Goal: Navigation & Orientation: Find specific page/section

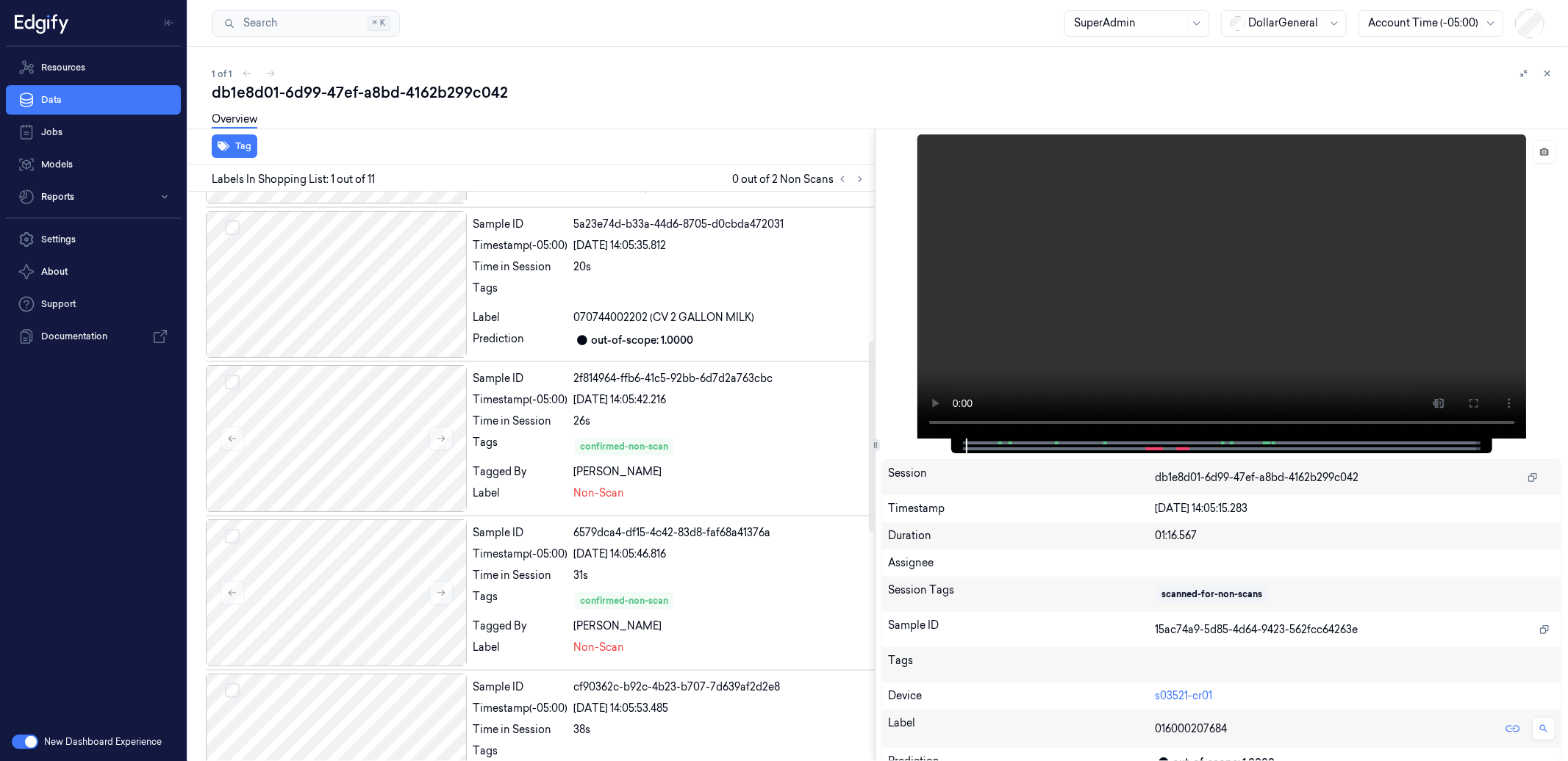
click at [748, 427] on div "26s" at bounding box center [721, 421] width 295 height 15
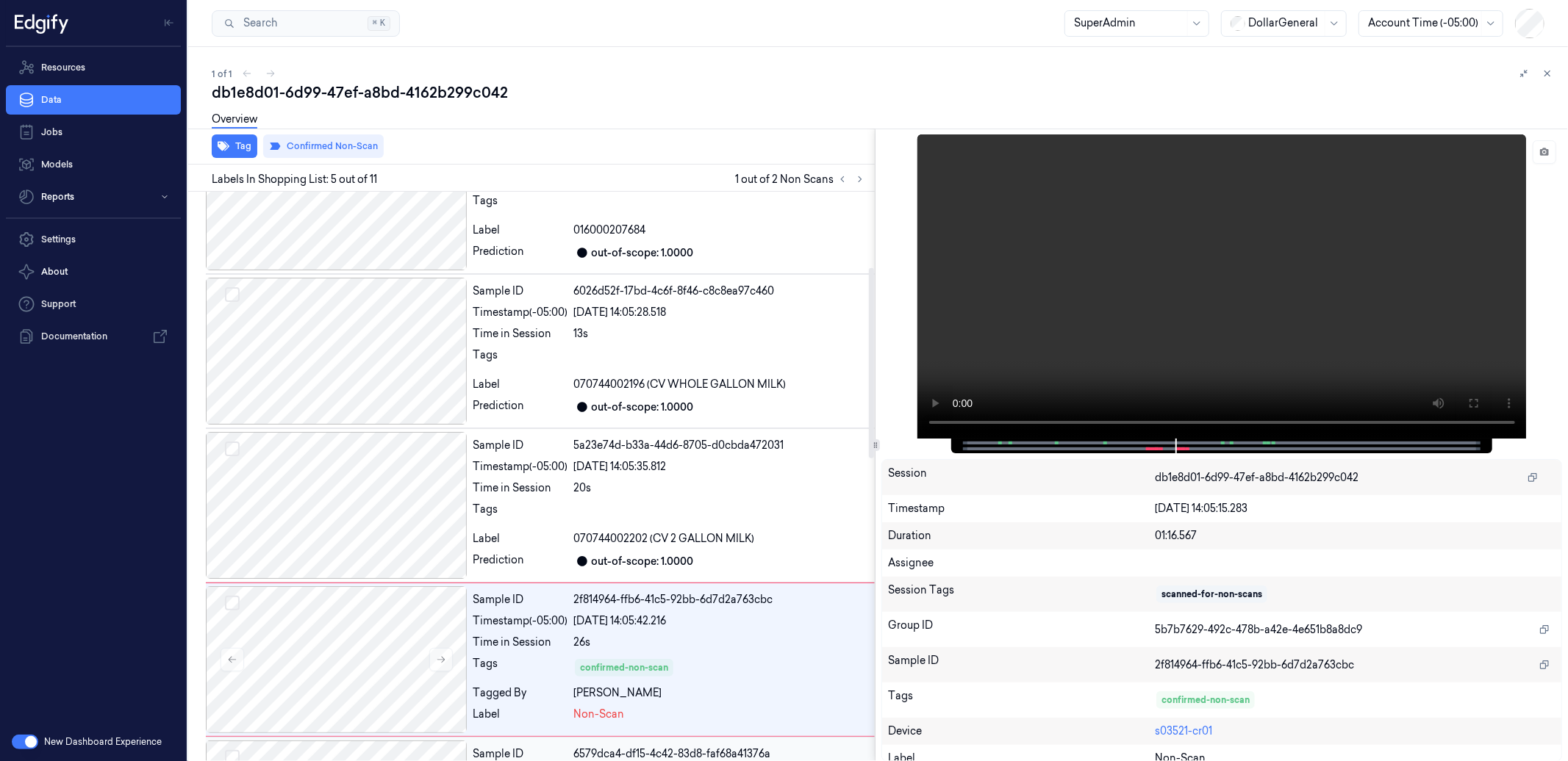
scroll to position [224, 0]
click at [1442, 408] on icon at bounding box center [1439, 403] width 12 height 12
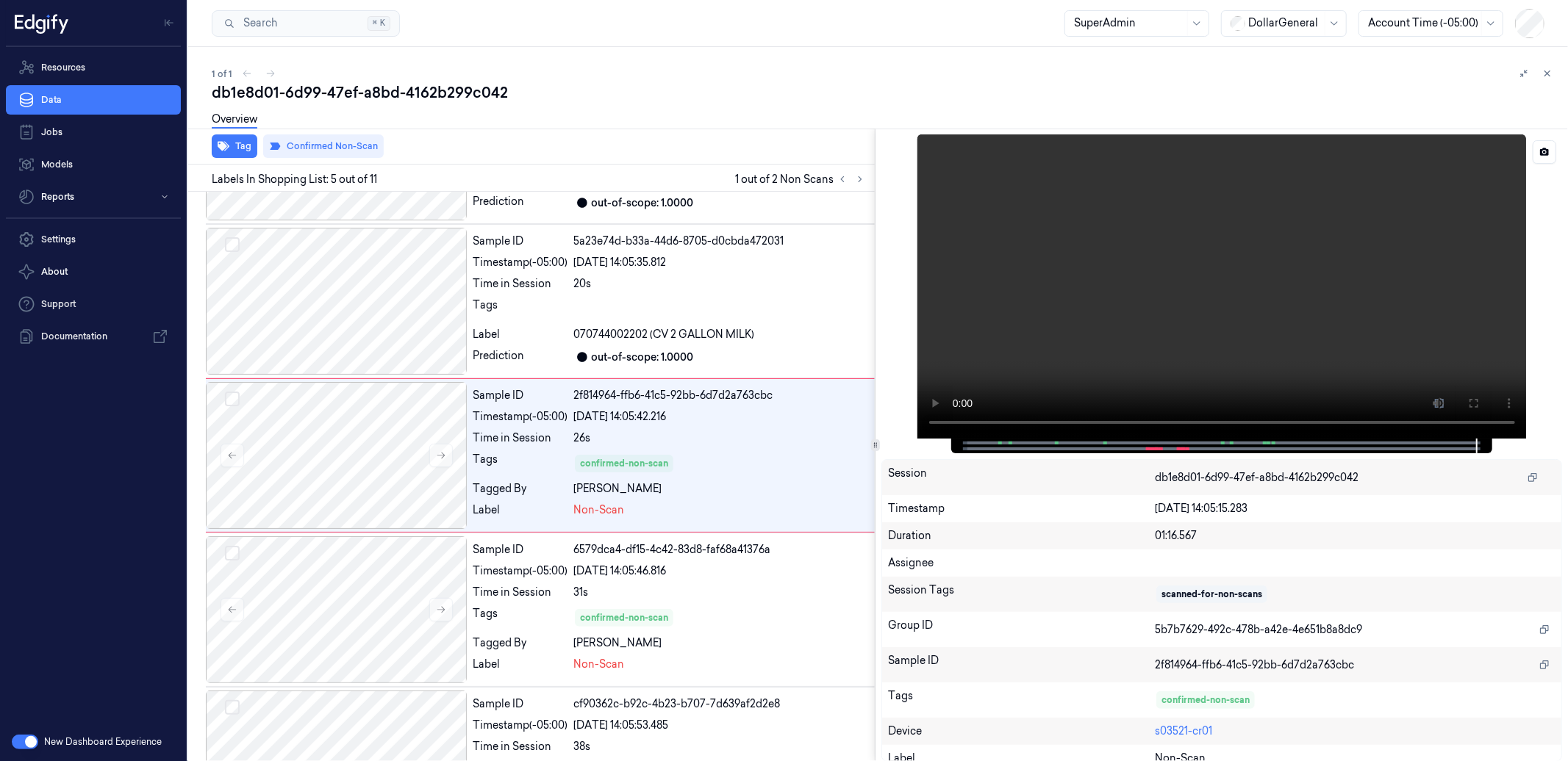
scroll to position [408, 0]
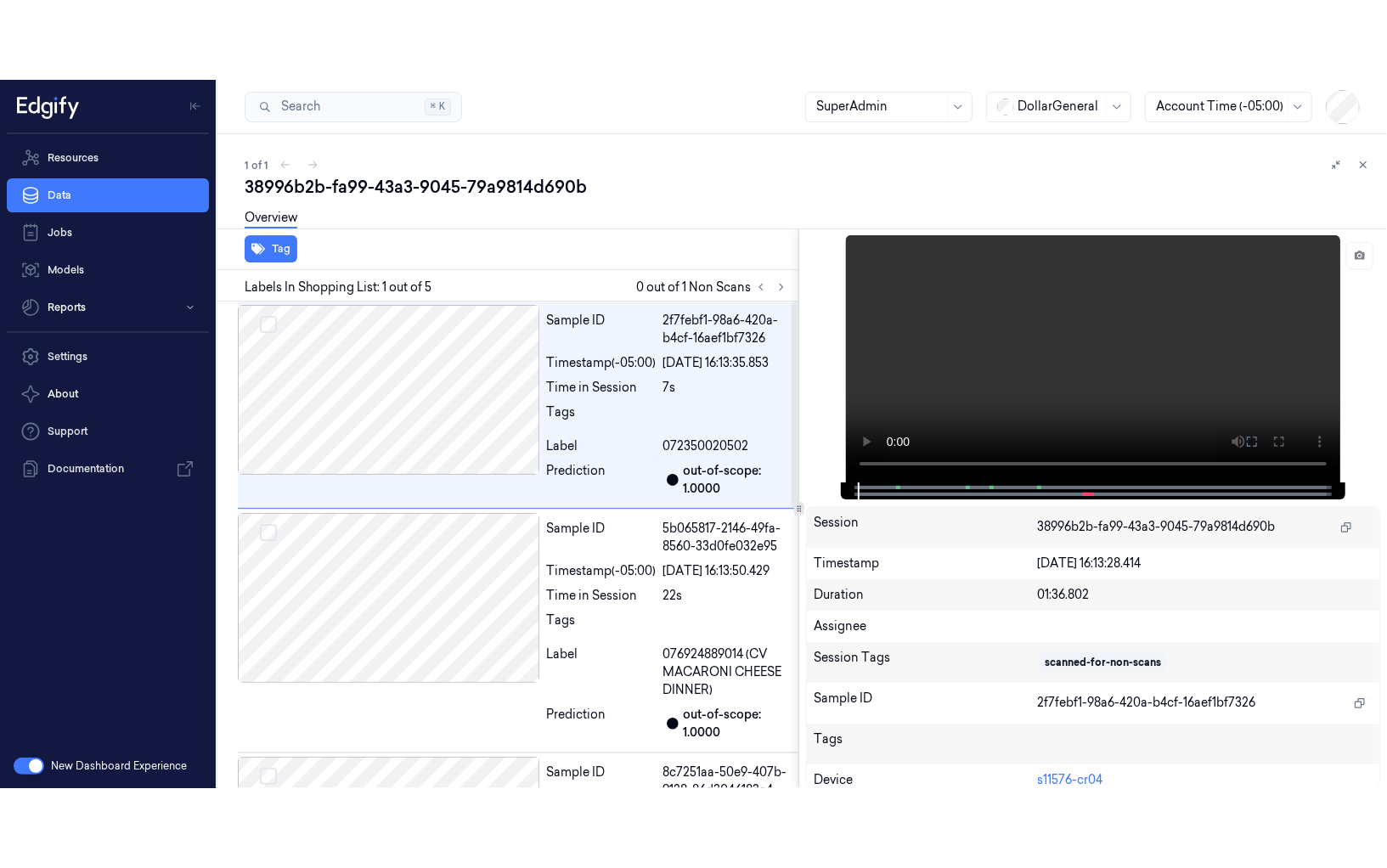
scroll to position [3, 0]
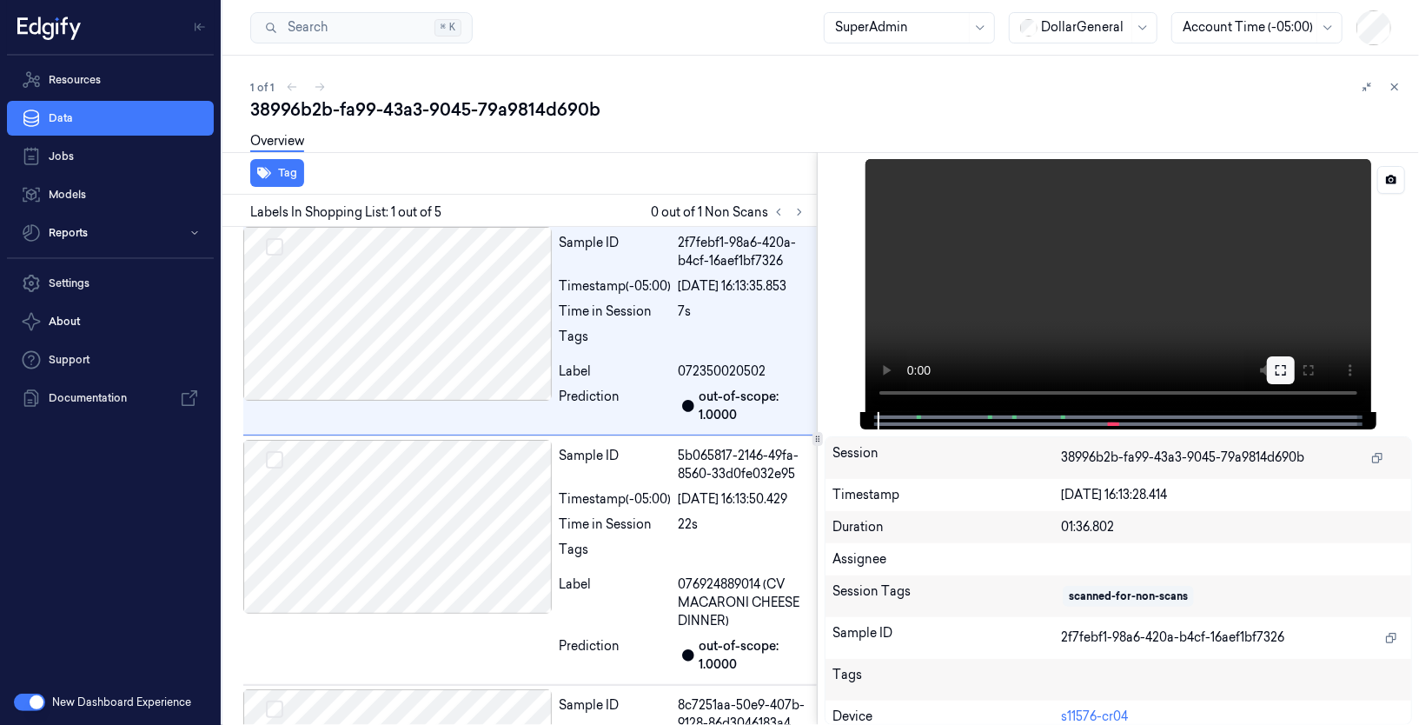
click at [1278, 373] on icon at bounding box center [1281, 370] width 14 height 14
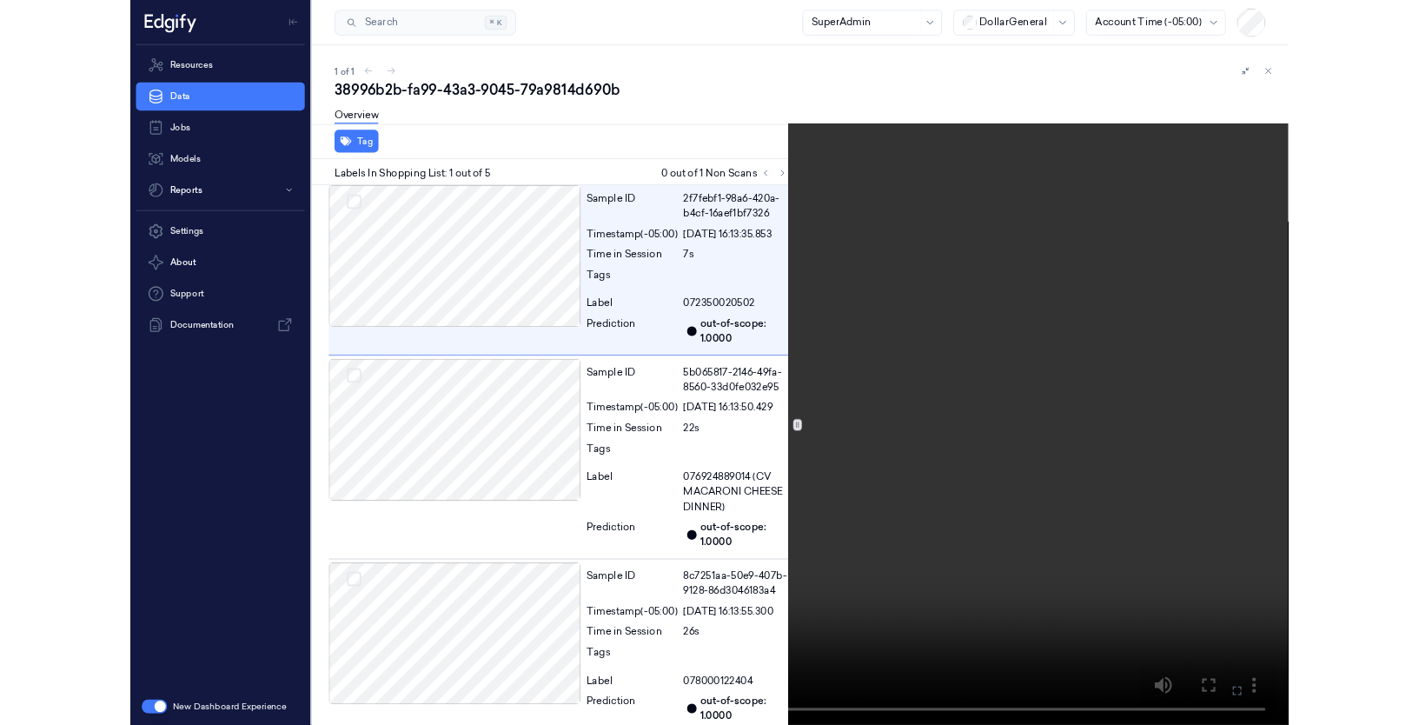
scroll to position [0, 0]
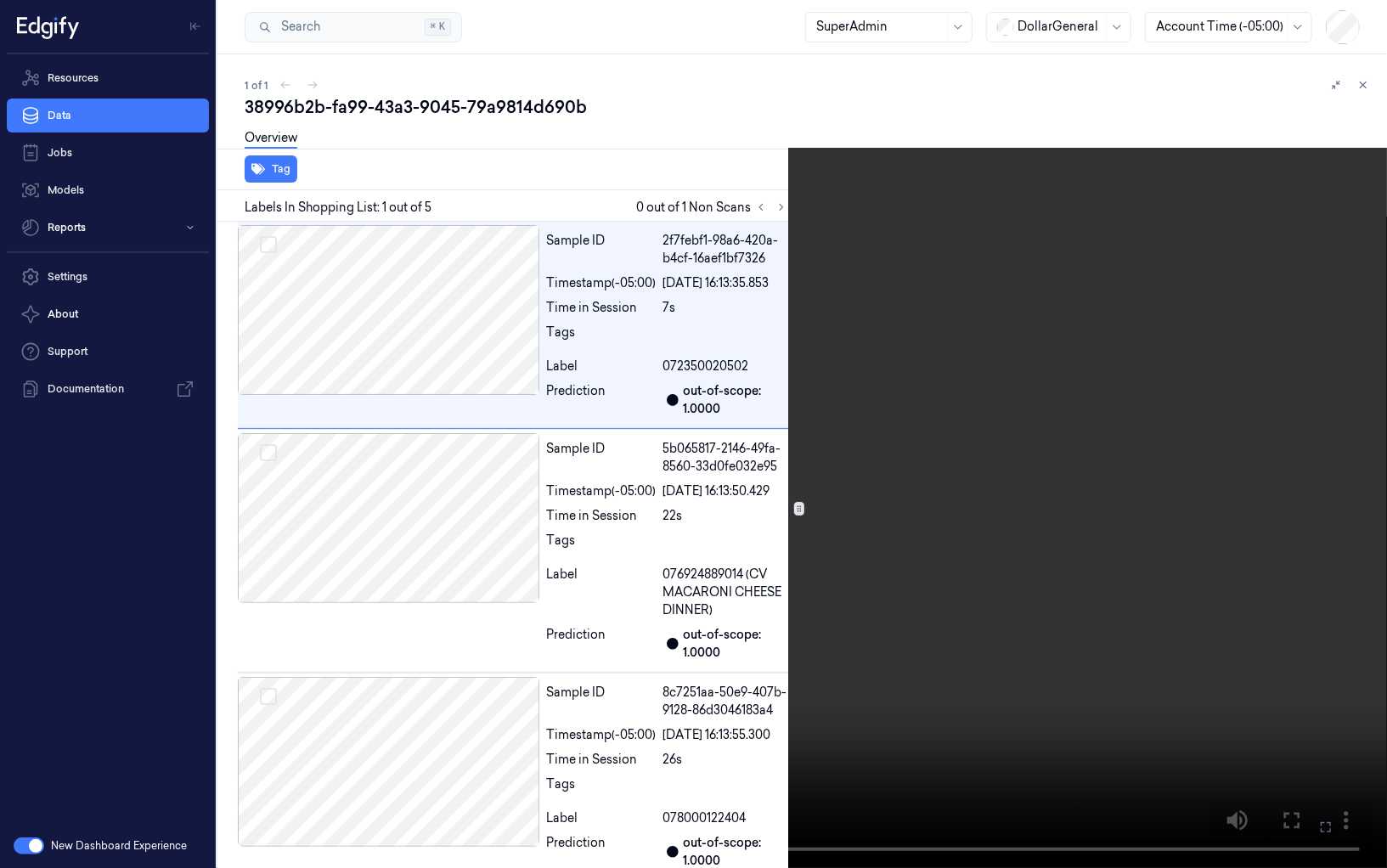
click at [791, 674] on video at bounding box center [693, 434] width 1387 height 868
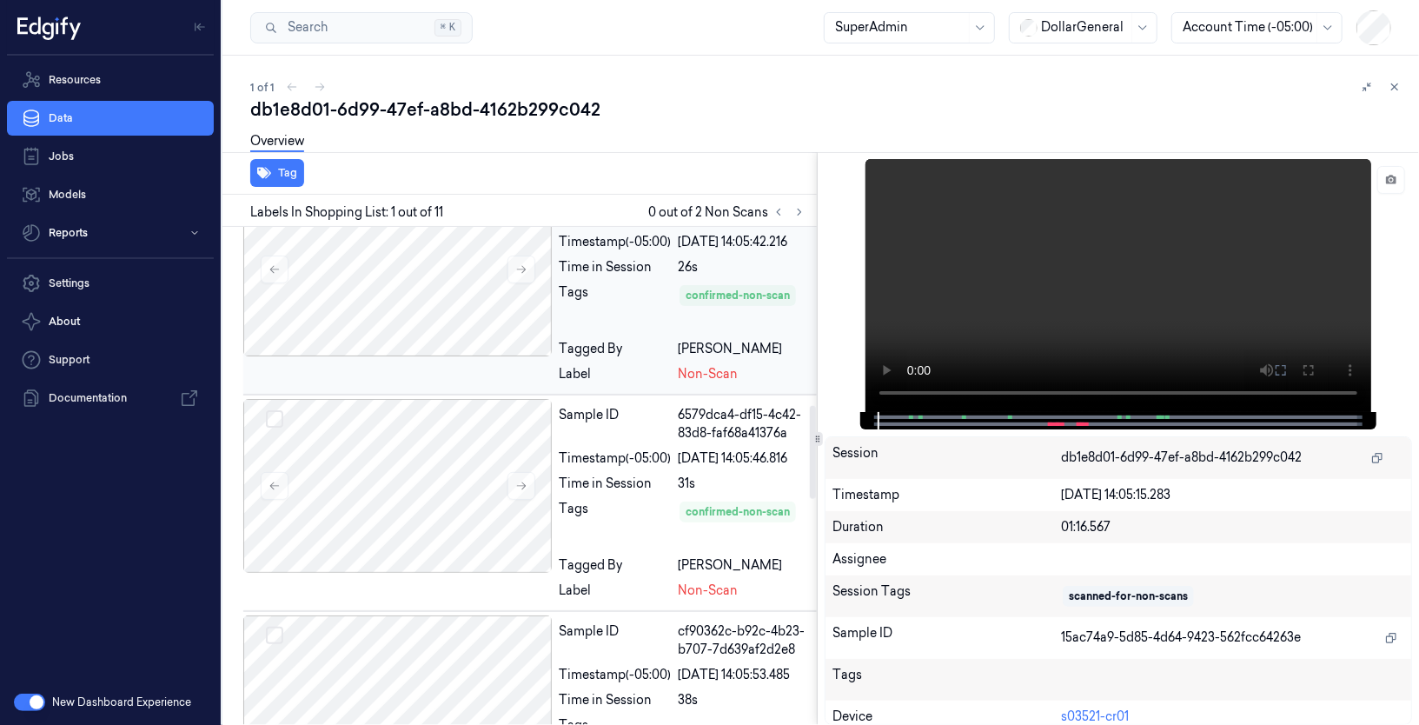
scroll to position [958, 0]
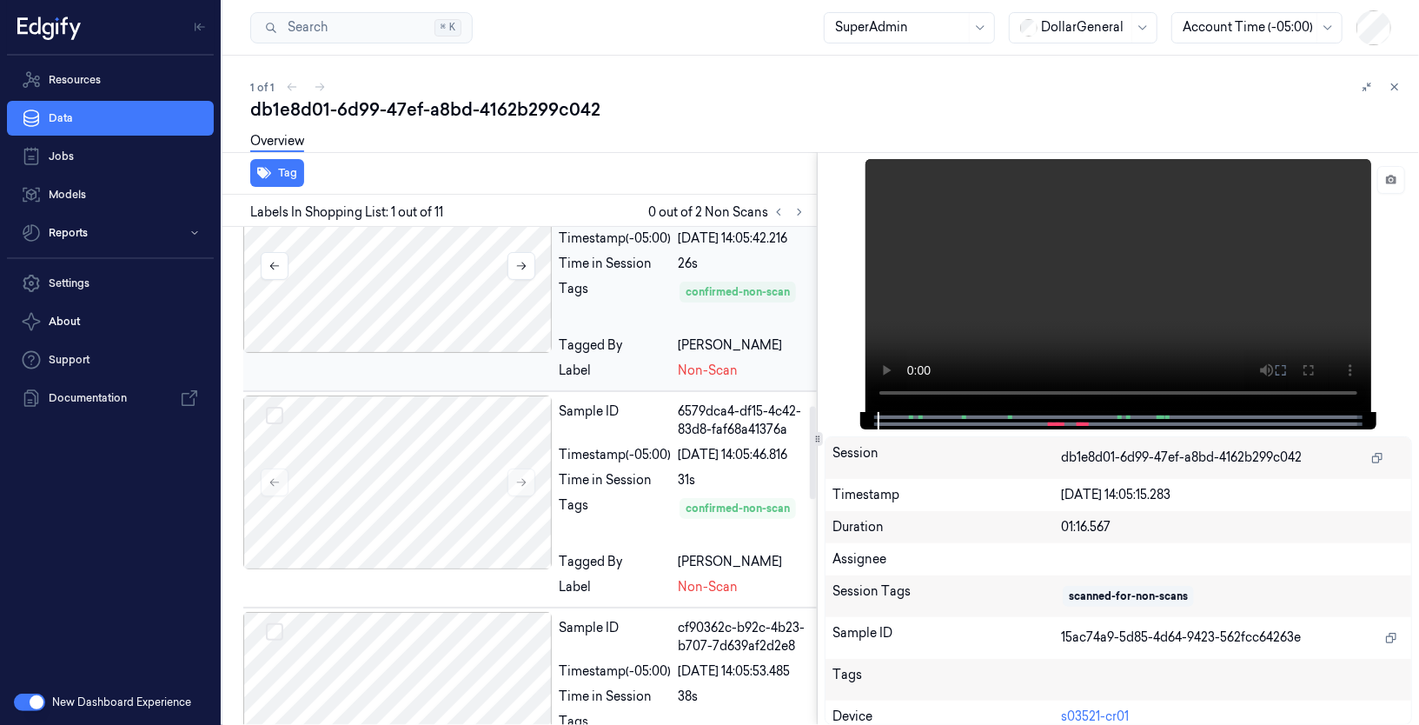
click at [435, 351] on div at bounding box center [397, 266] width 309 height 174
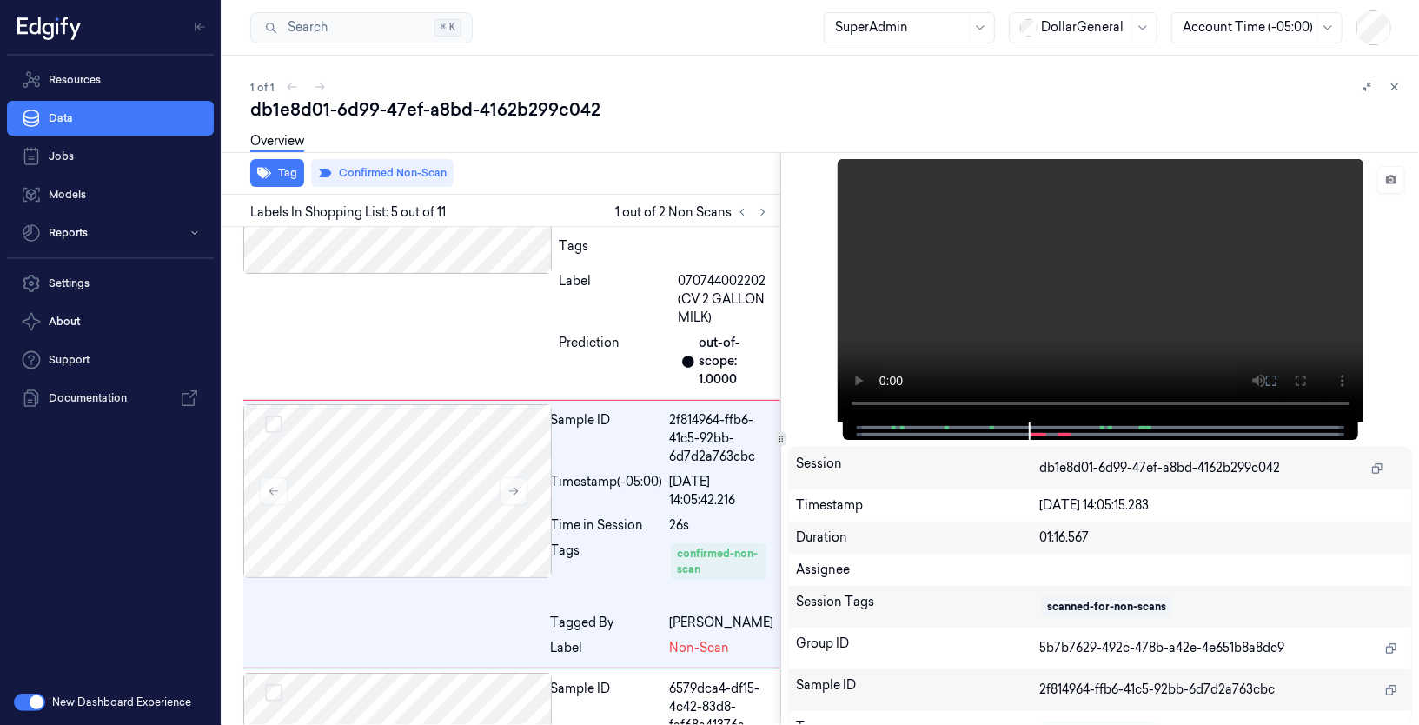
scroll to position [879, 0]
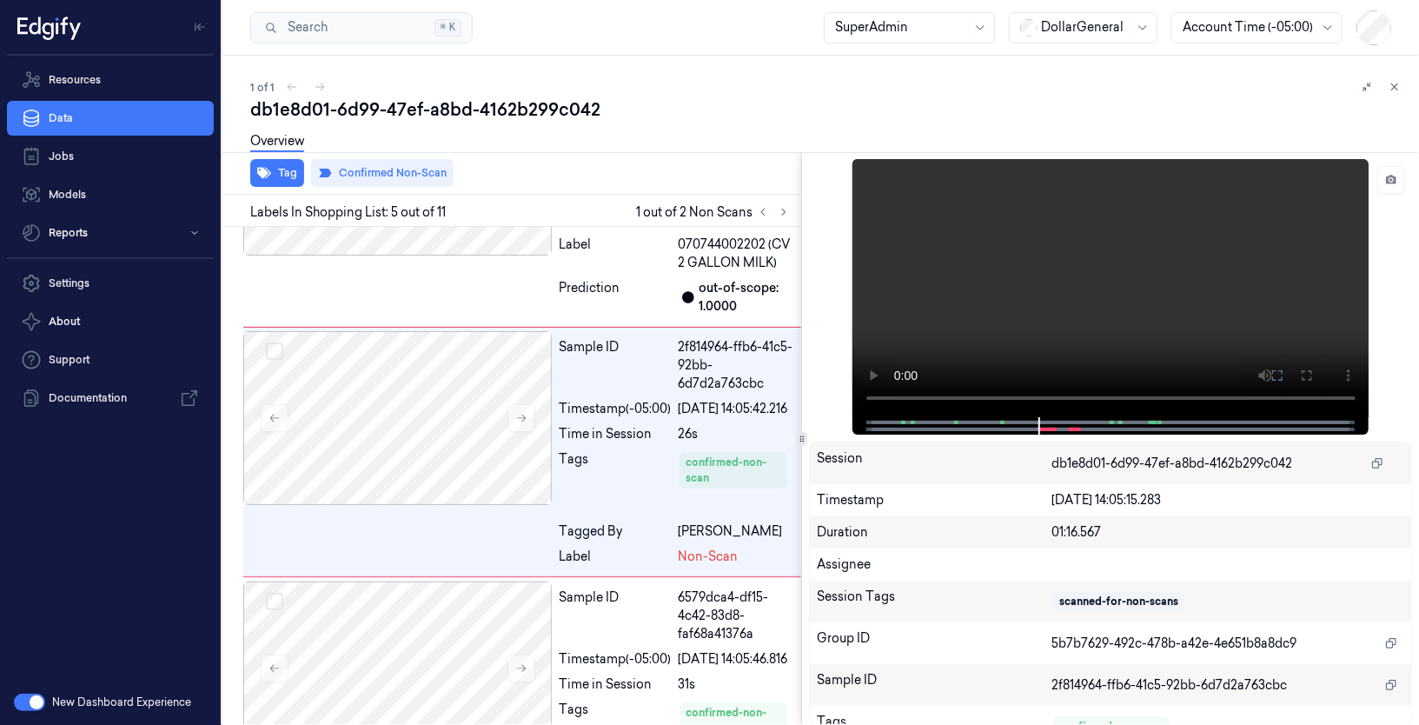
click at [802, 469] on div at bounding box center [801, 438] width 1 height 573
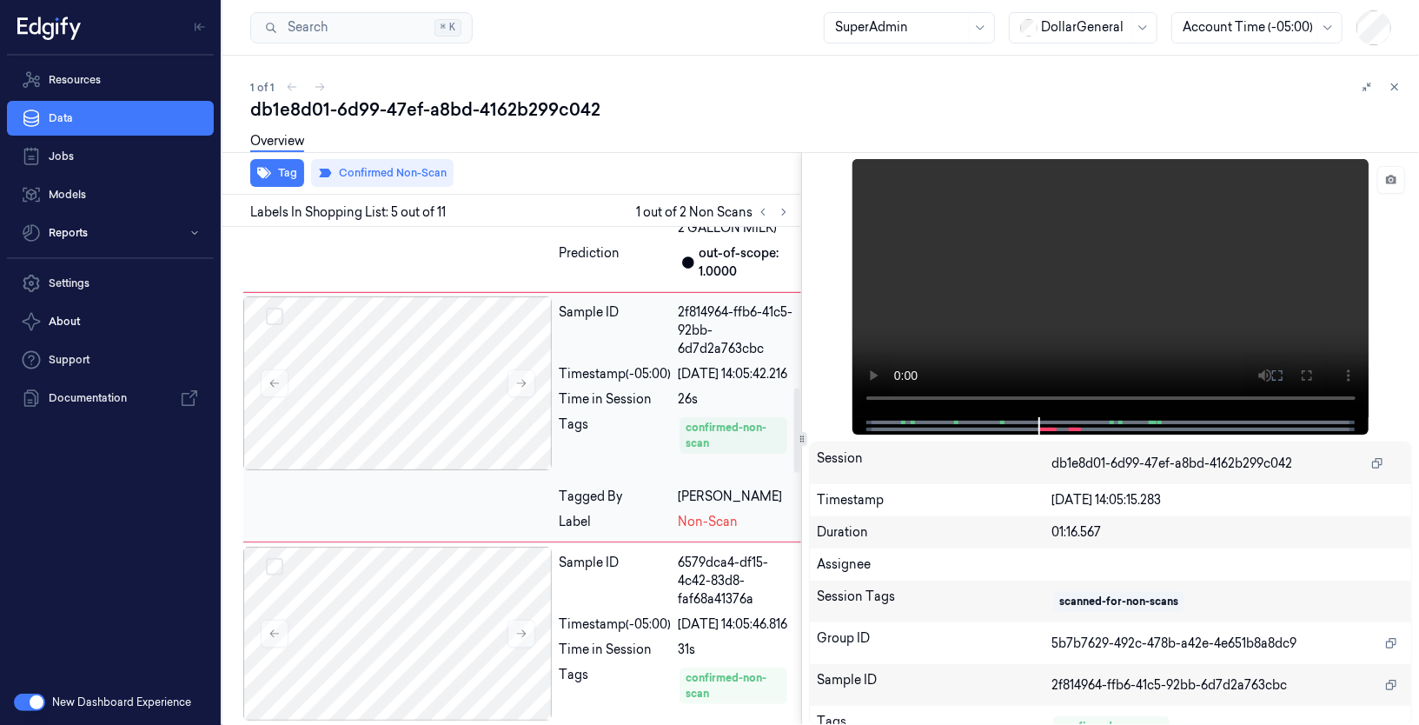
scroll to position [953, 0]
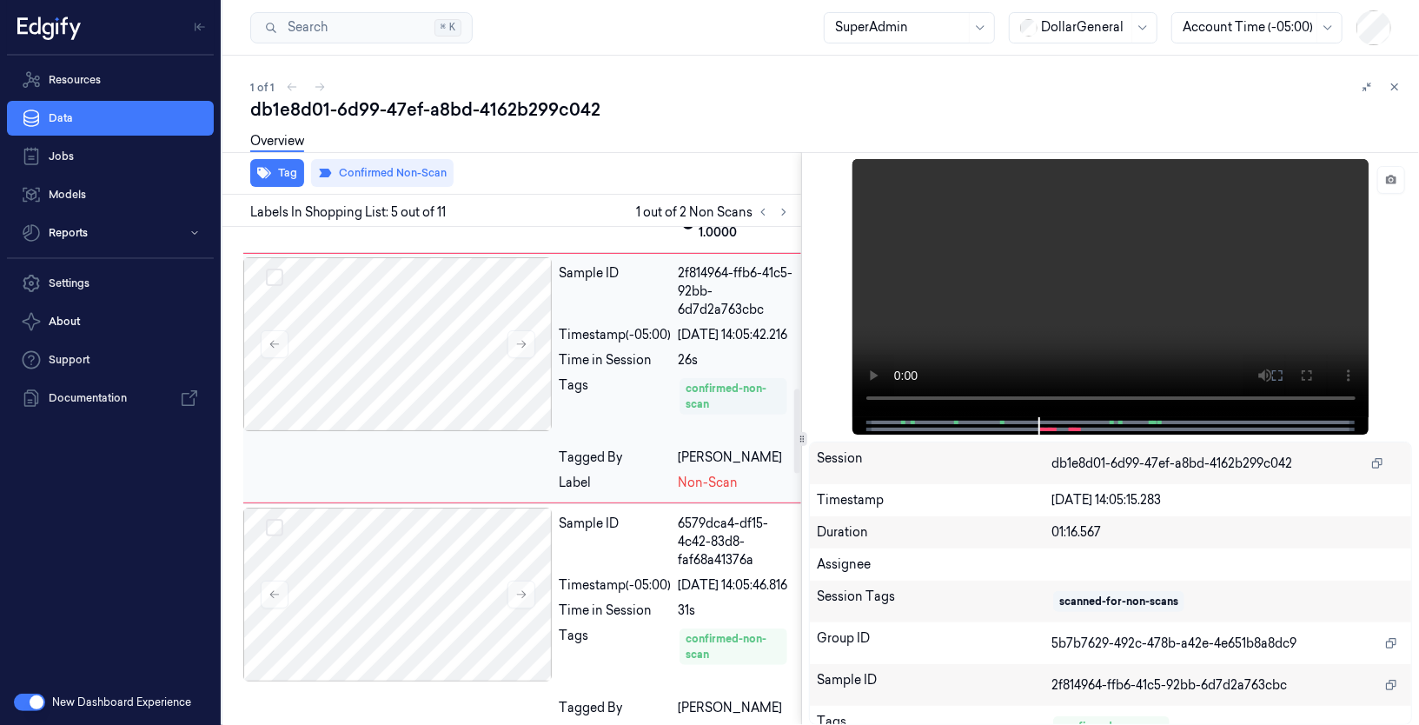
drag, startPoint x: 688, startPoint y: 456, endPoint x: 748, endPoint y: 470, distance: 60.7
click at [748, 412] on div "confirmed-non-scan" at bounding box center [734, 396] width 96 height 31
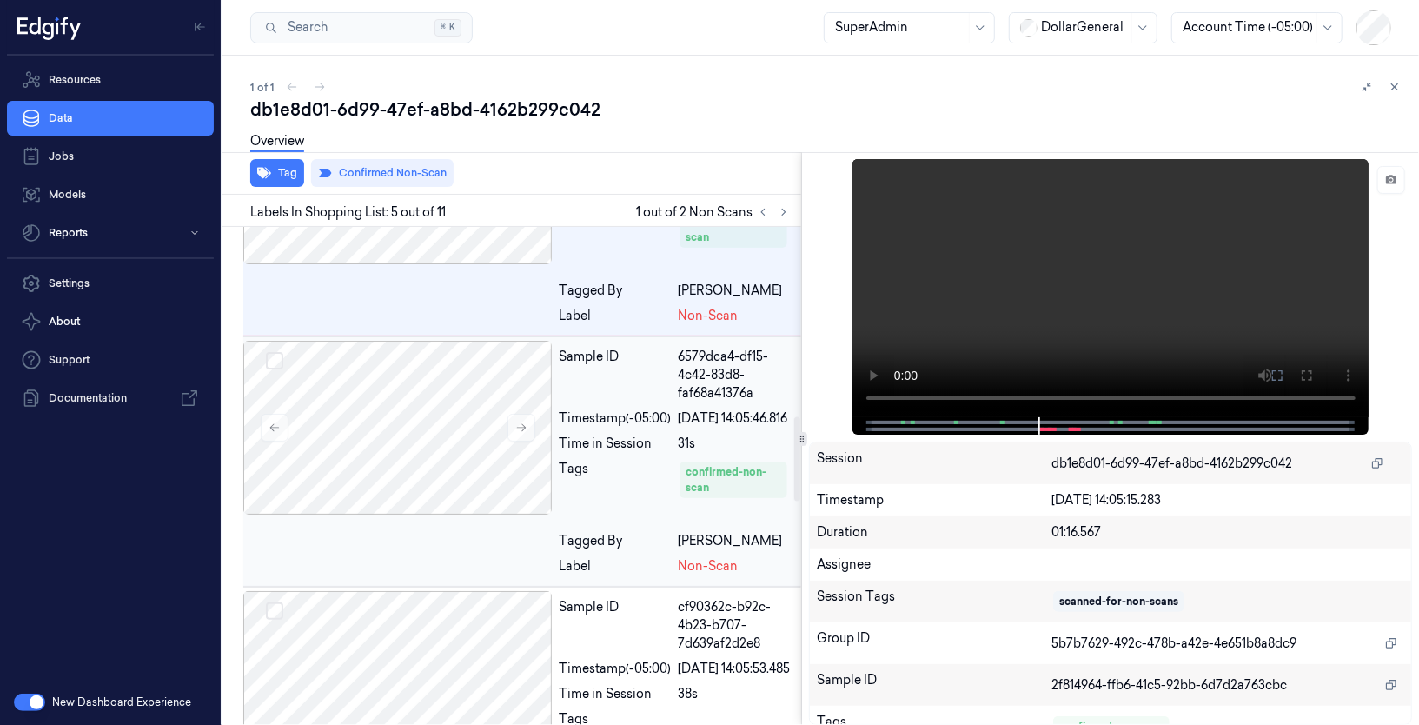
scroll to position [1118, 0]
click at [777, 211] on button at bounding box center [784, 212] width 21 height 21
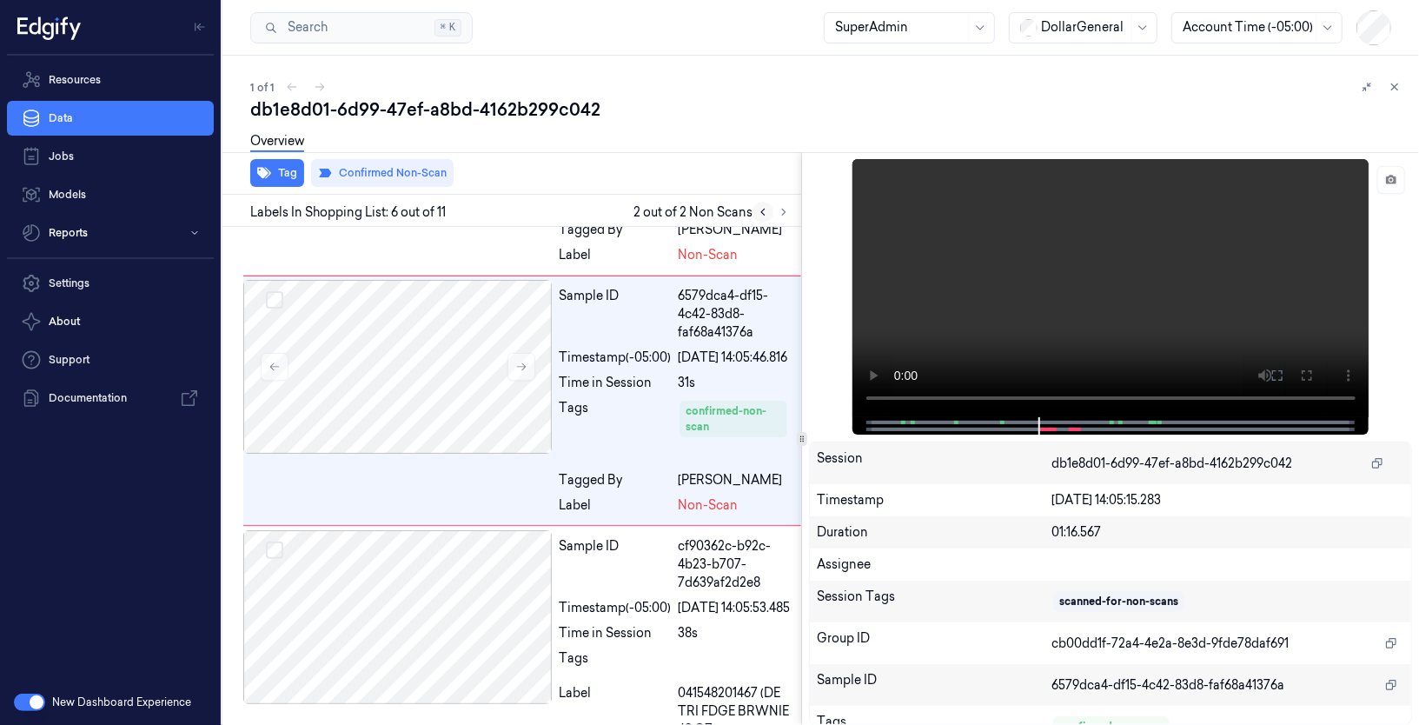
click at [763, 211] on icon at bounding box center [763, 212] width 12 height 12
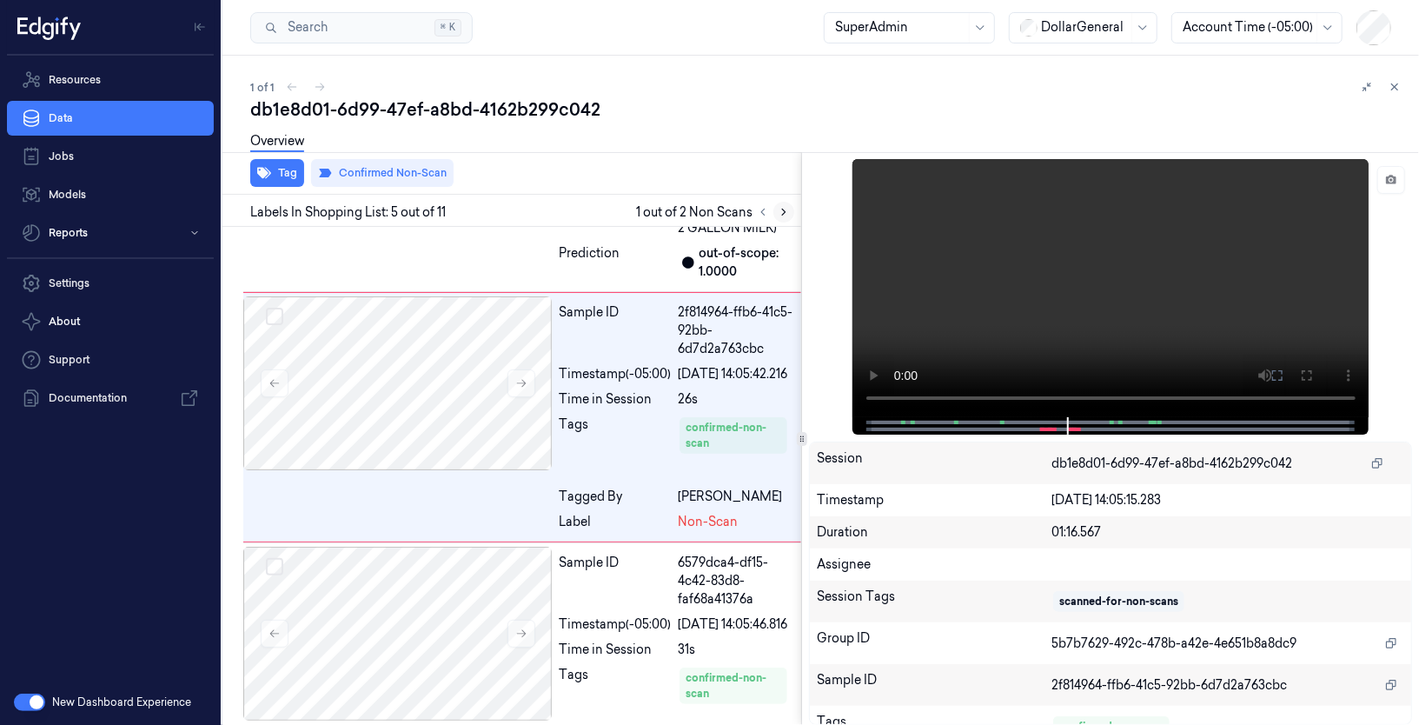
click at [781, 211] on icon at bounding box center [784, 212] width 12 height 12
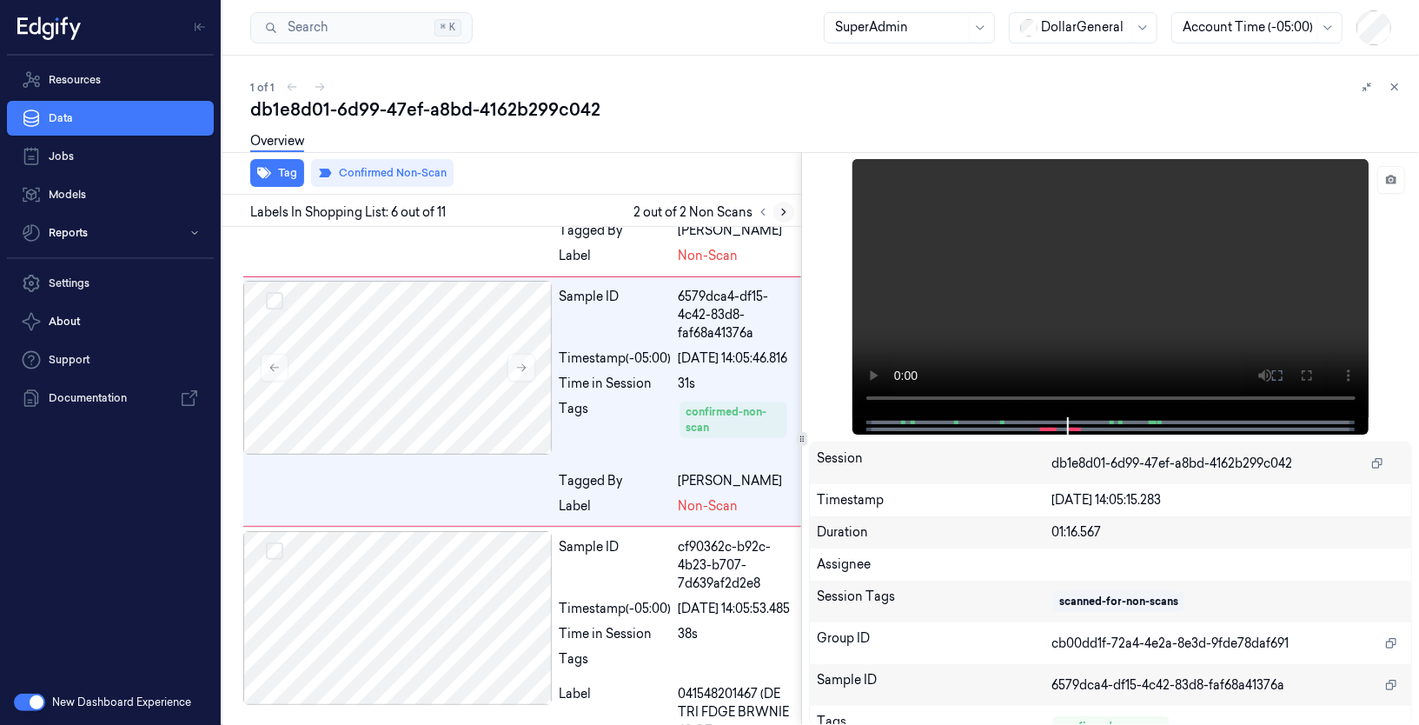
scroll to position [1180, 0]
click at [755, 209] on button at bounding box center [763, 212] width 21 height 21
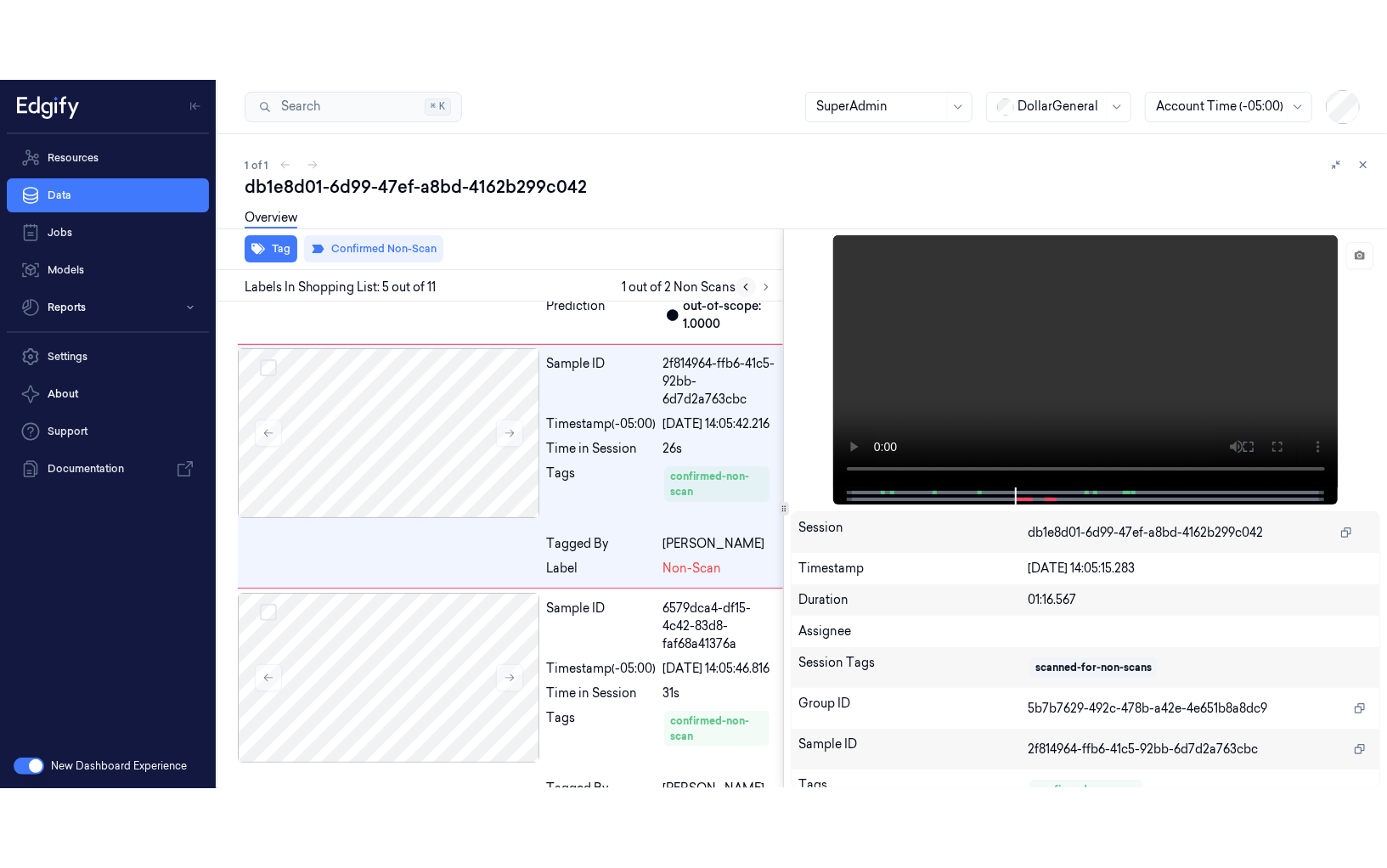
scroll to position [893, 0]
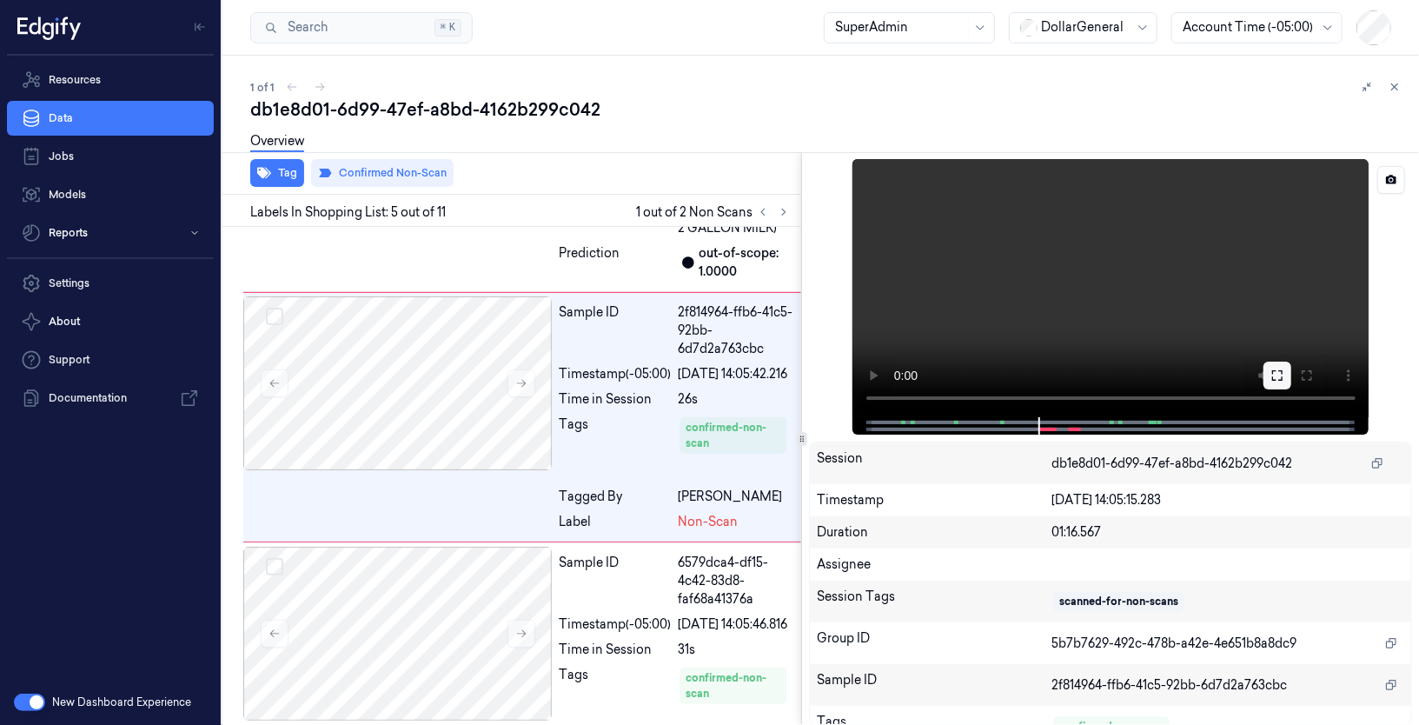
click at [1282, 380] on icon at bounding box center [1278, 375] width 10 height 10
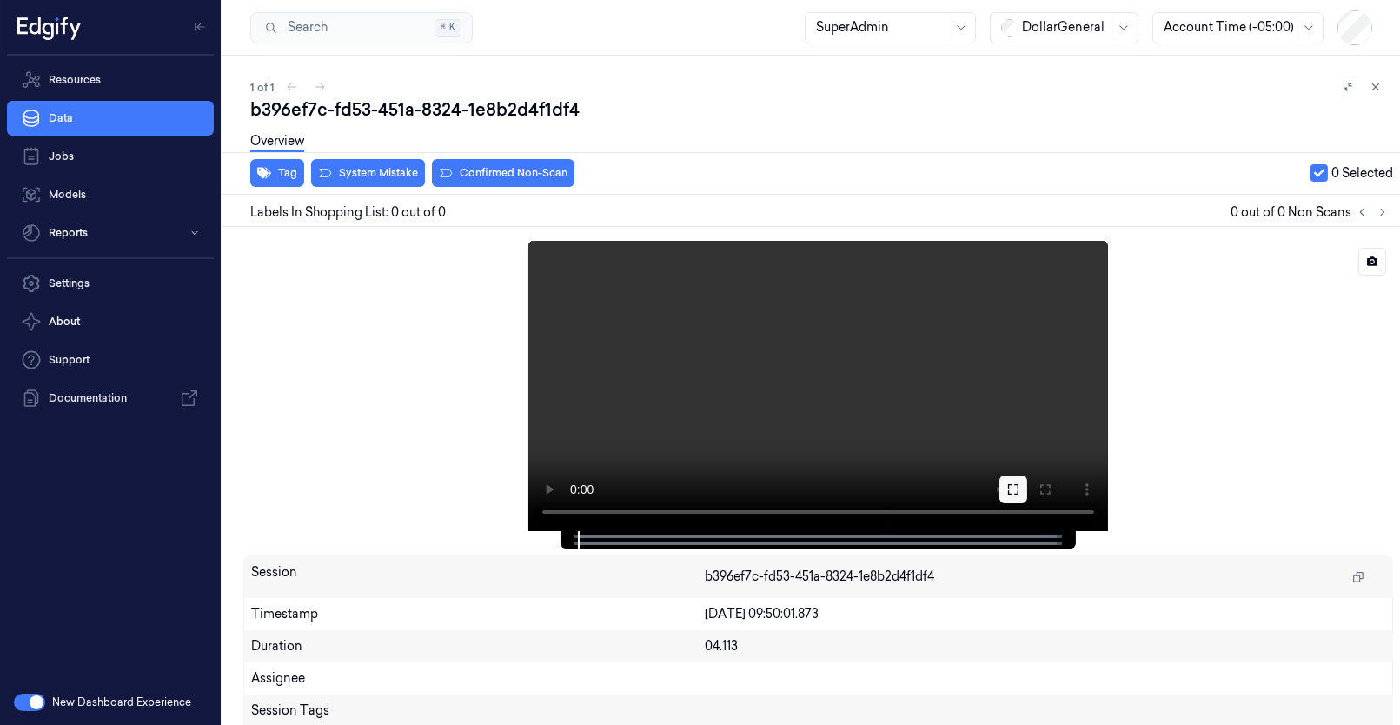
click at [1010, 487] on icon at bounding box center [1014, 489] width 14 height 14
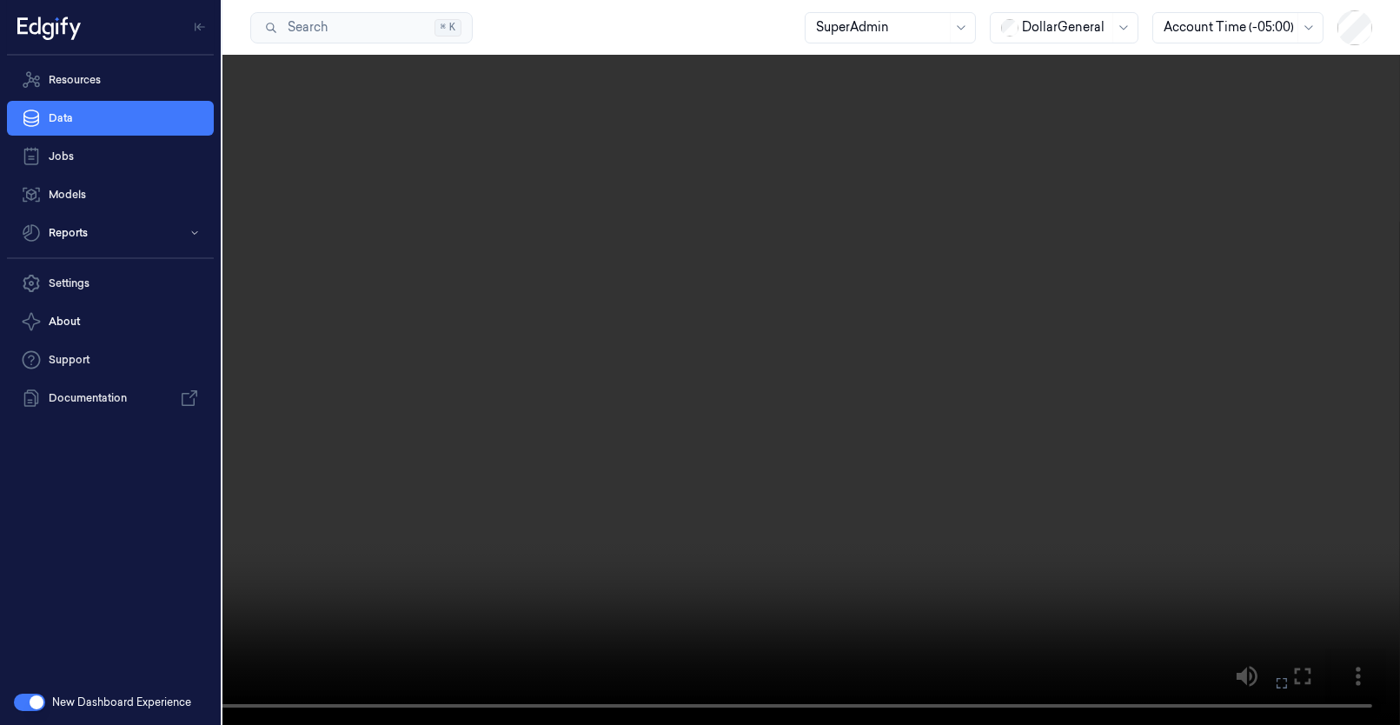
scroll to position [3, 0]
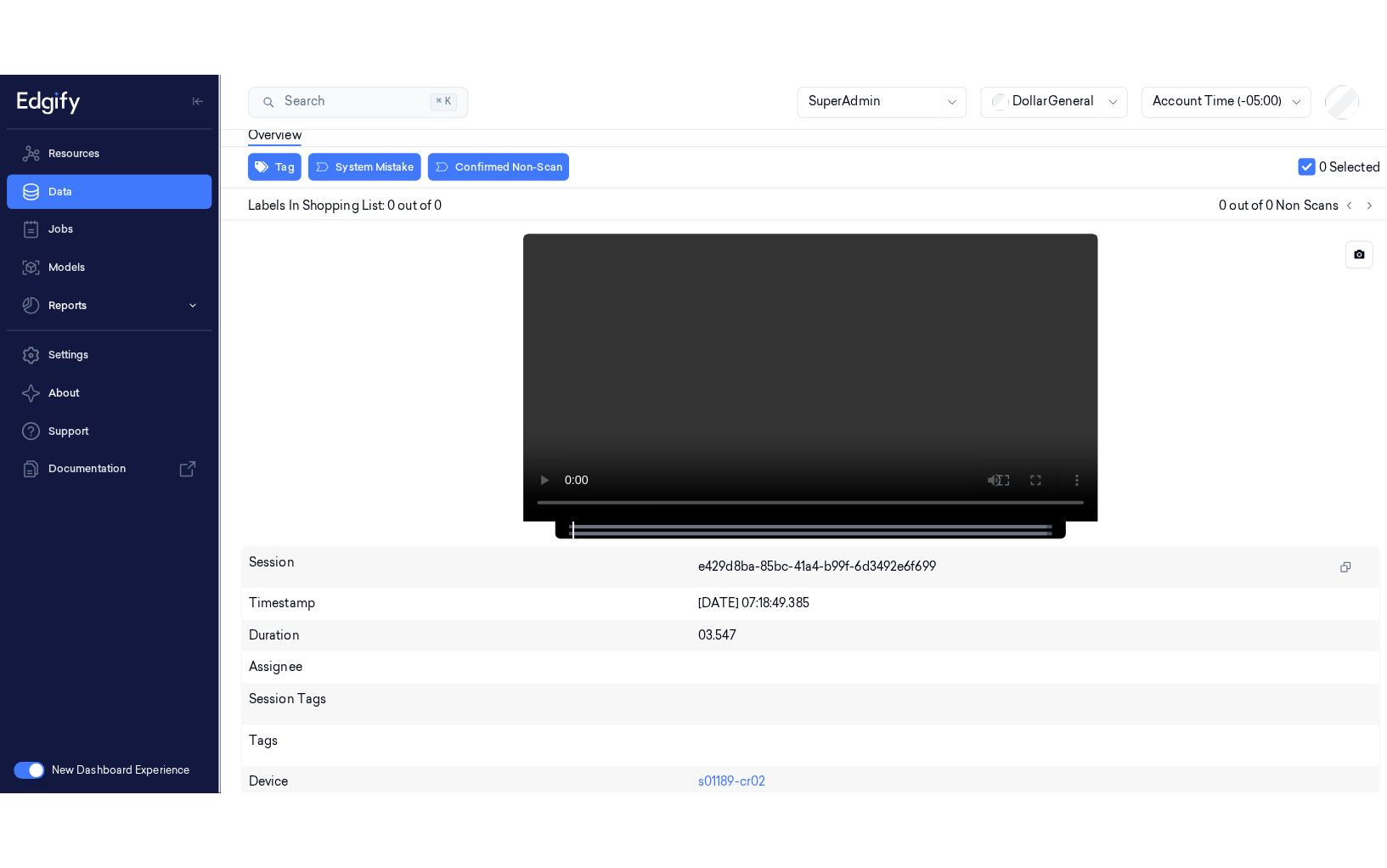
scroll to position [2, 0]
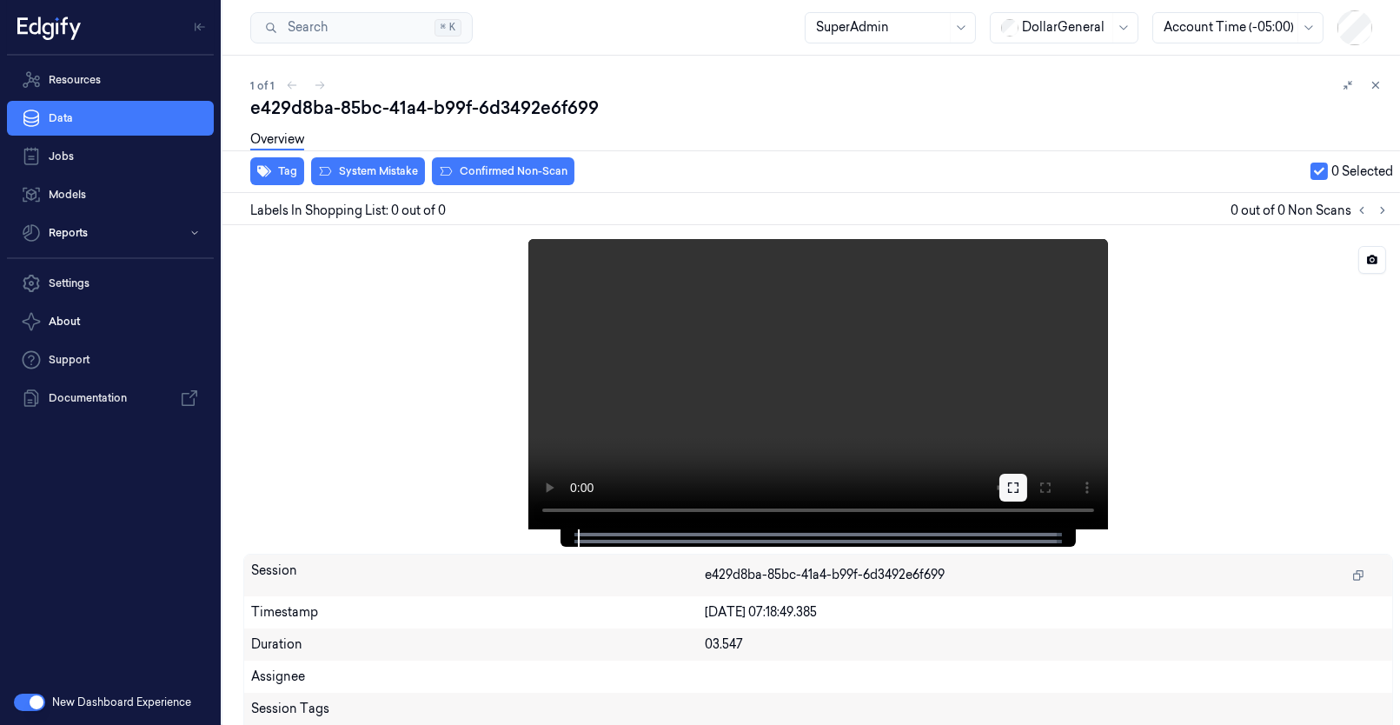
click at [1007, 486] on icon at bounding box center [1014, 488] width 14 height 14
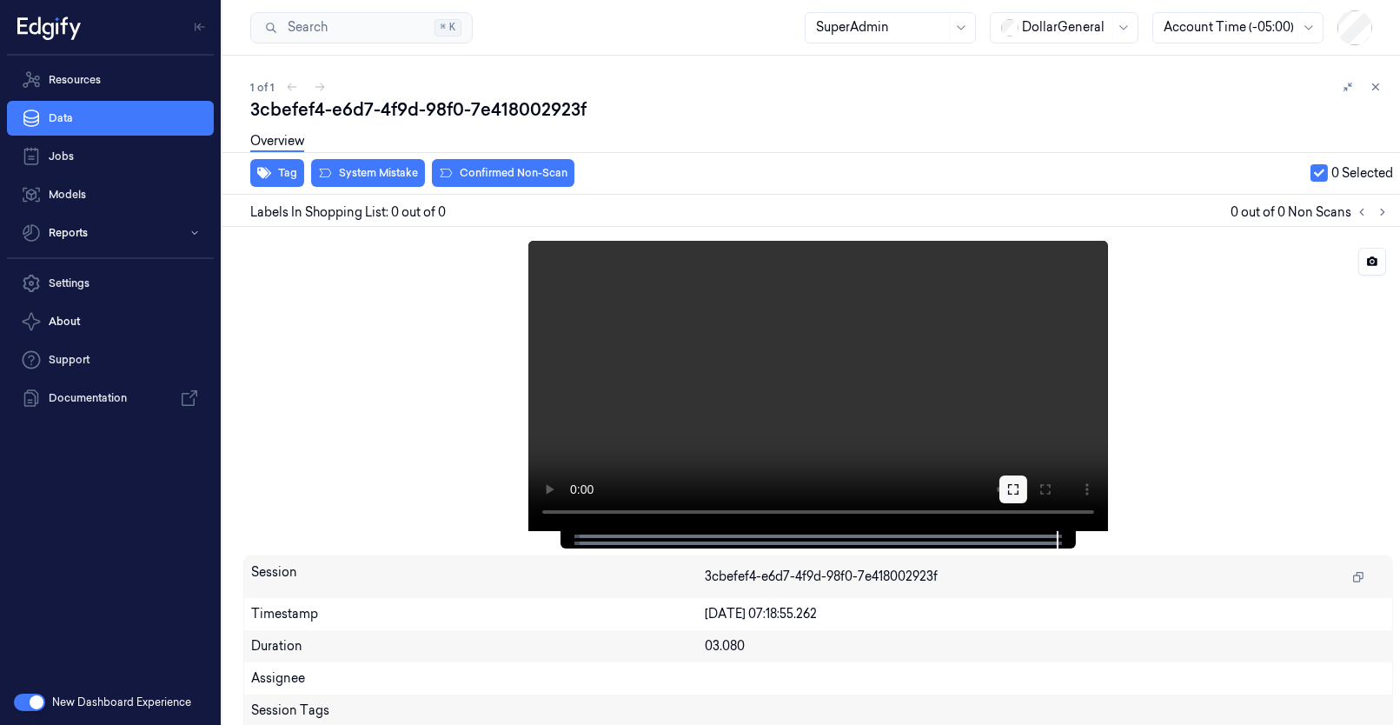
click at [1017, 484] on icon at bounding box center [1014, 489] width 14 height 14
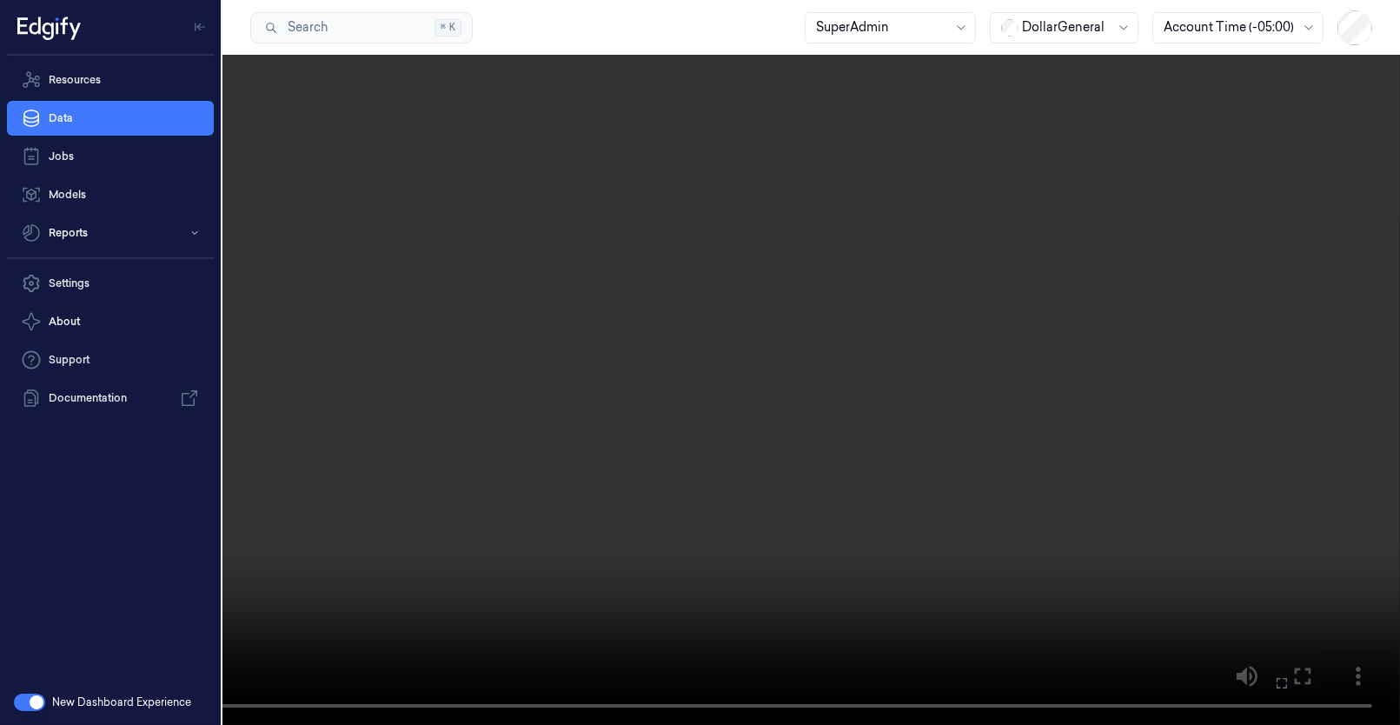
scroll to position [7, 0]
